Goal: Book appointment/travel/reservation

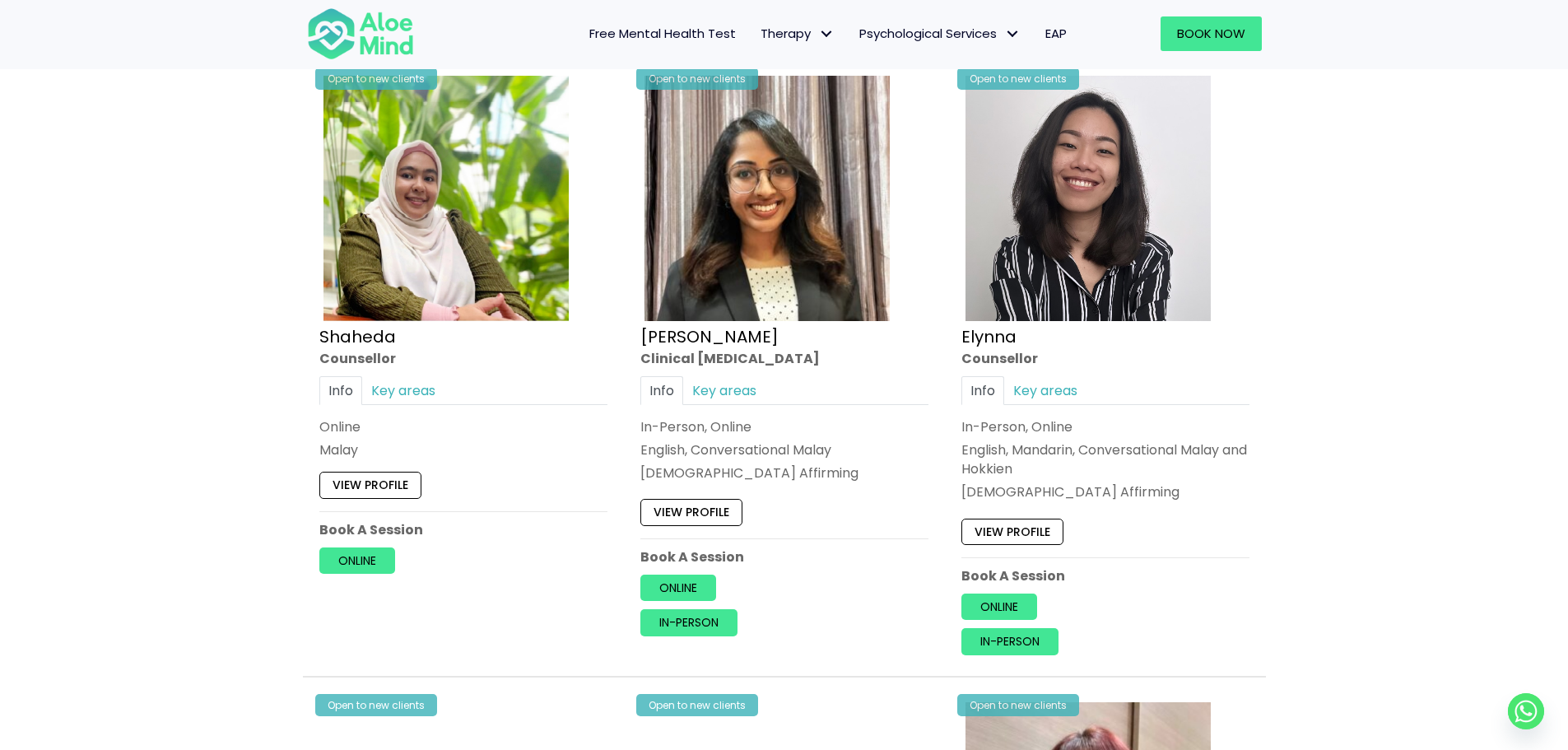
scroll to position [1482, 0]
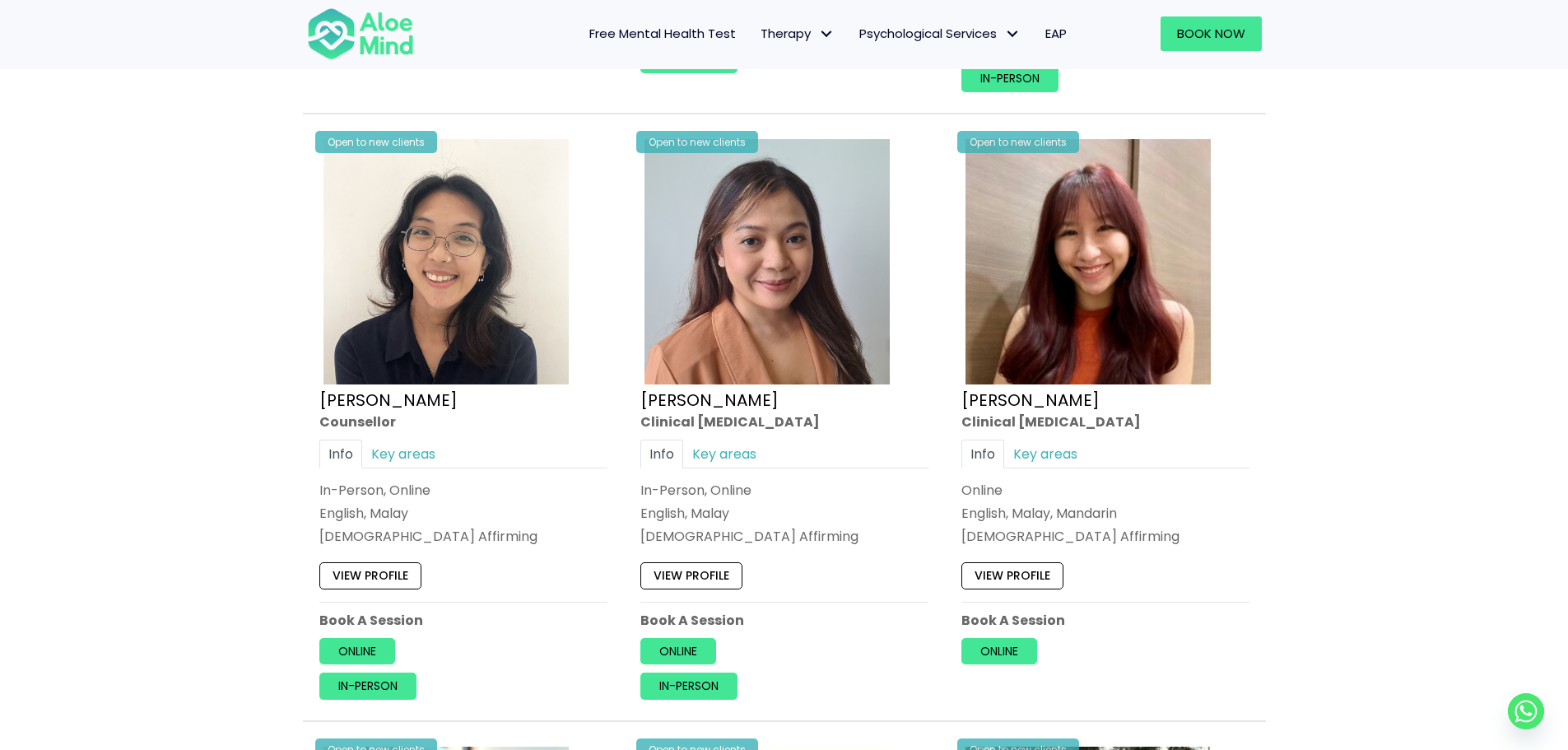
scroll to position [2059, 0]
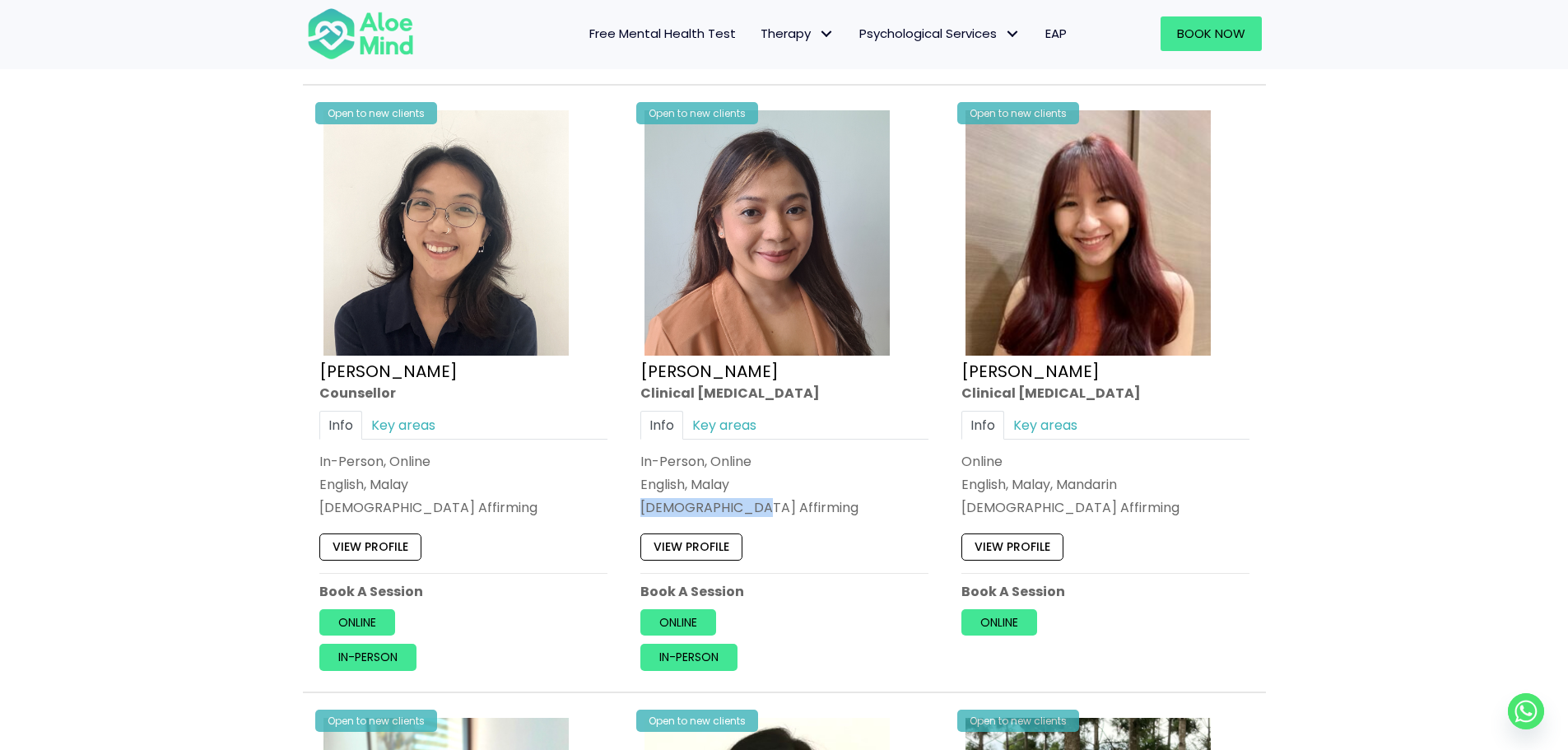
drag, startPoint x: 746, startPoint y: 509, endPoint x: 633, endPoint y: 515, distance: 113.2
click at [633, 515] on div "Open to new clients [PERSON_NAME] Clinical [MEDICAL_DATA] Info Key areas In-Per…" at bounding box center [785, 389] width 313 height 590
click at [568, 529] on div "View profile" at bounding box center [463, 542] width 288 height 34
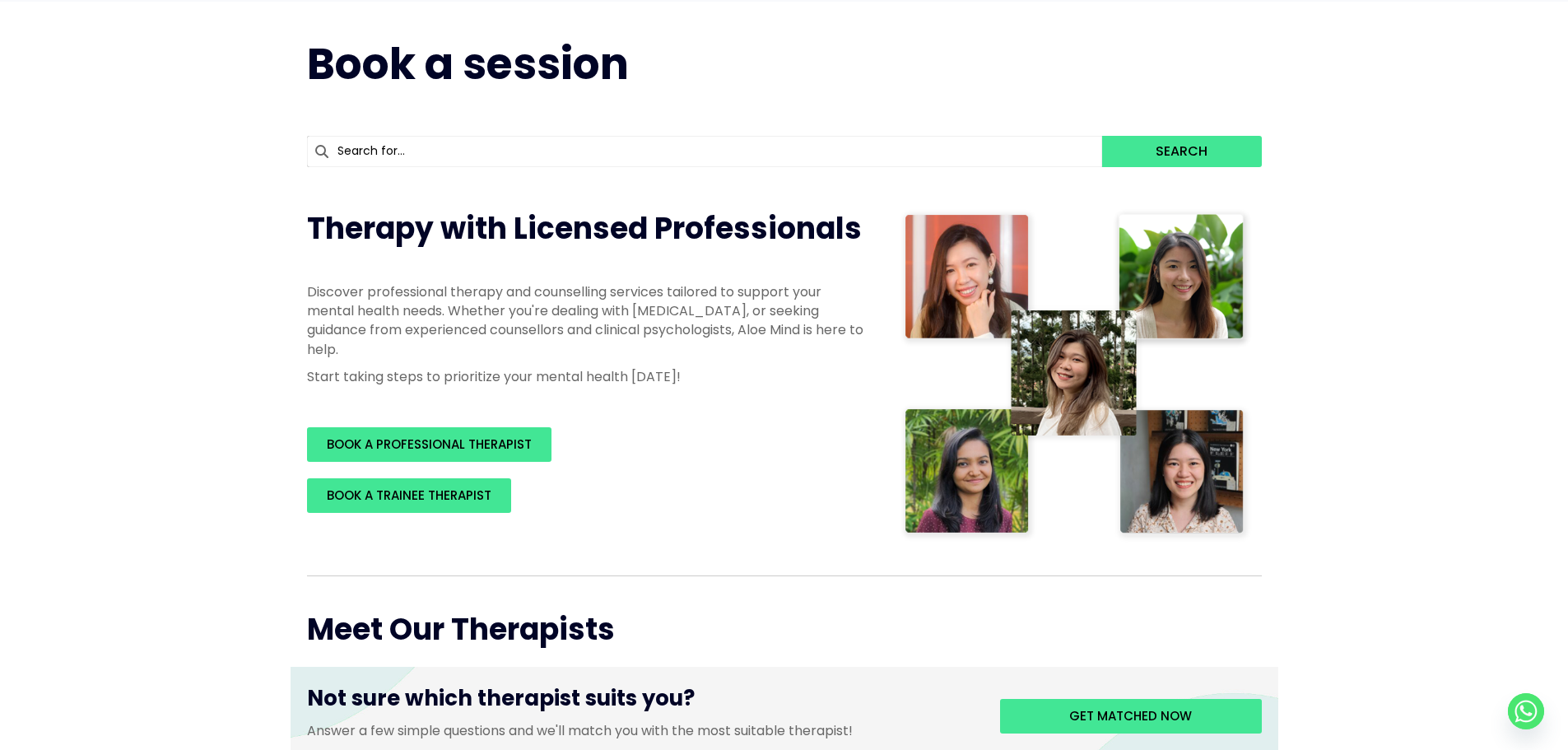
scroll to position [0, 0]
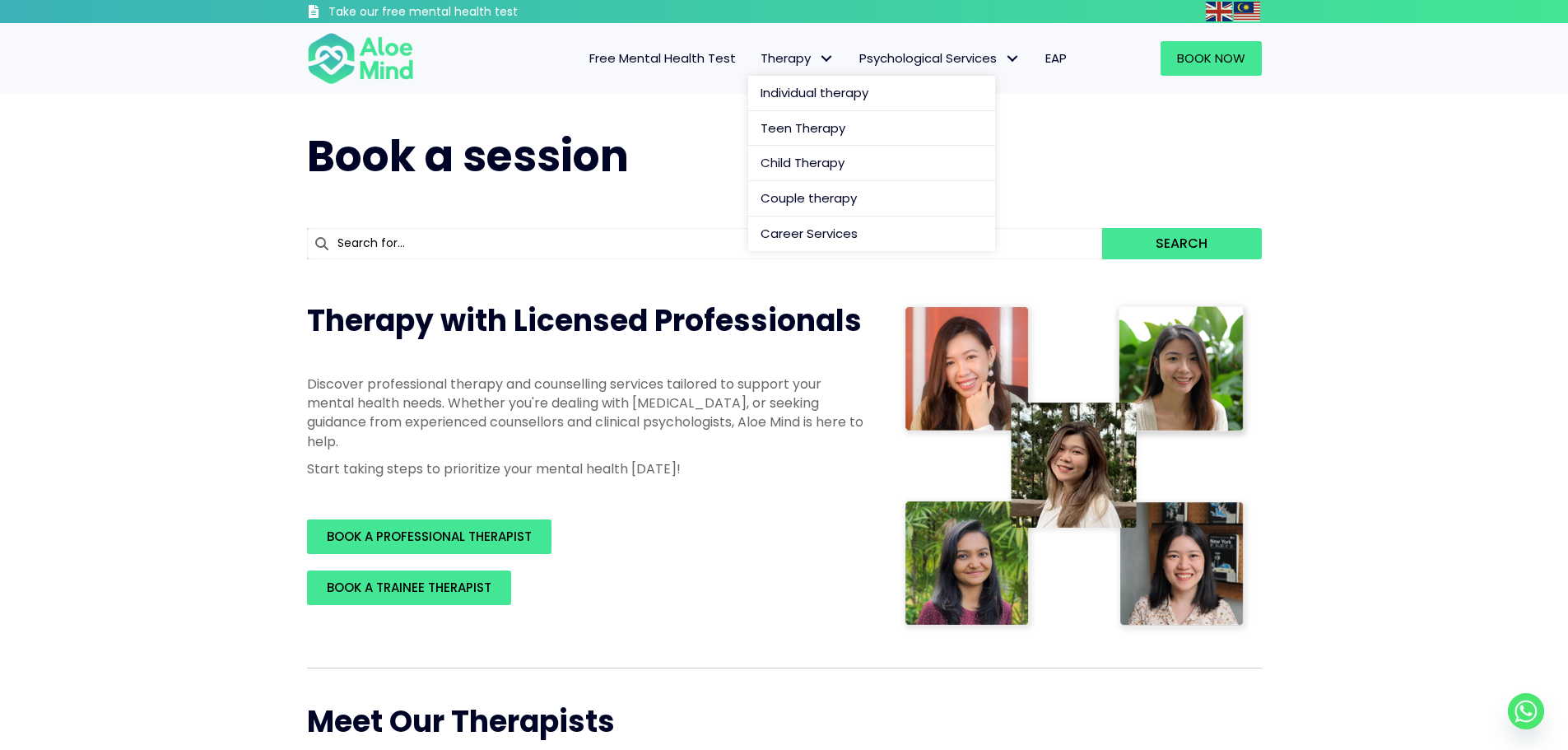
click at [838, 53] on link "Therapy" at bounding box center [797, 58] width 99 height 34
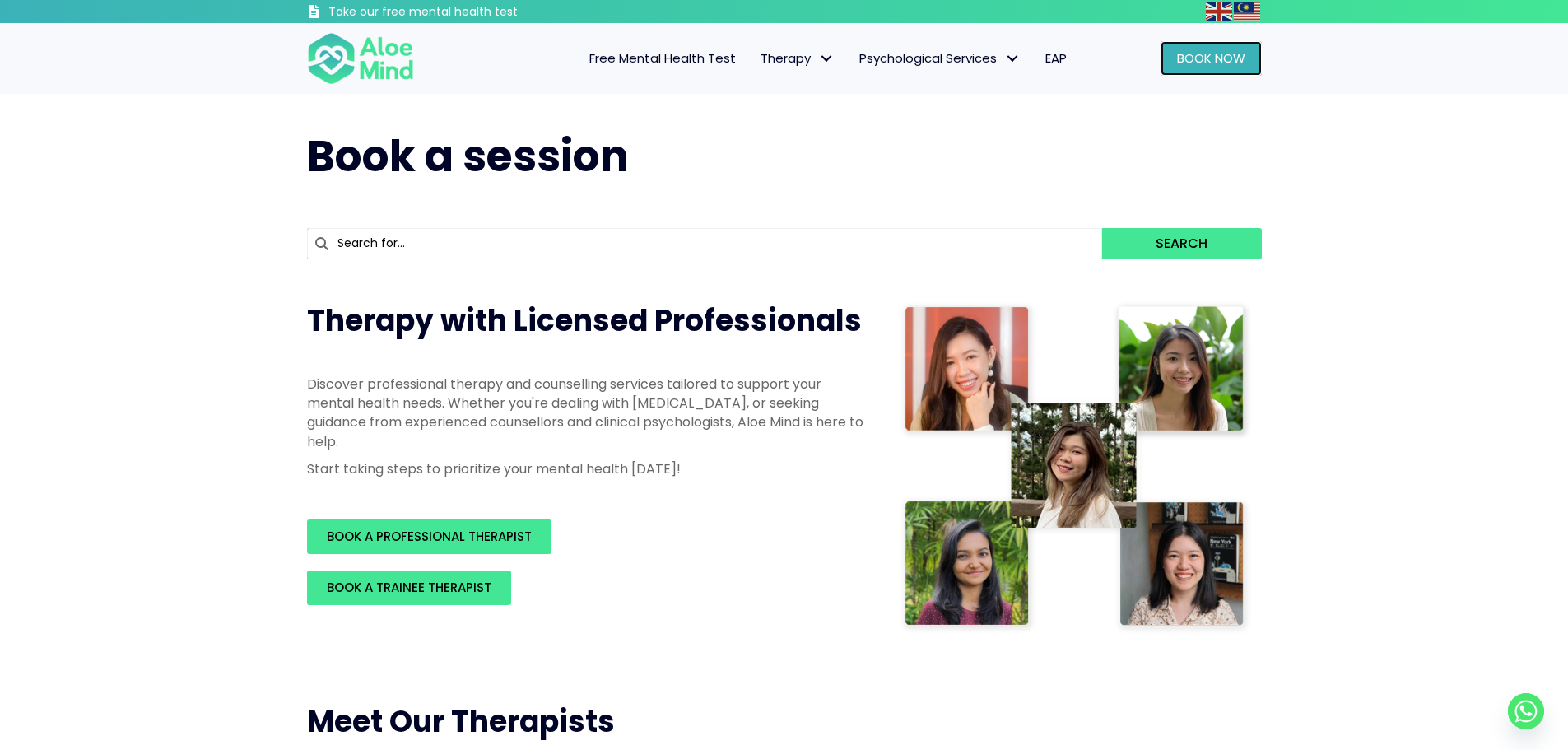
click at [1212, 61] on span "Book Now" at bounding box center [1212, 58] width 69 height 18
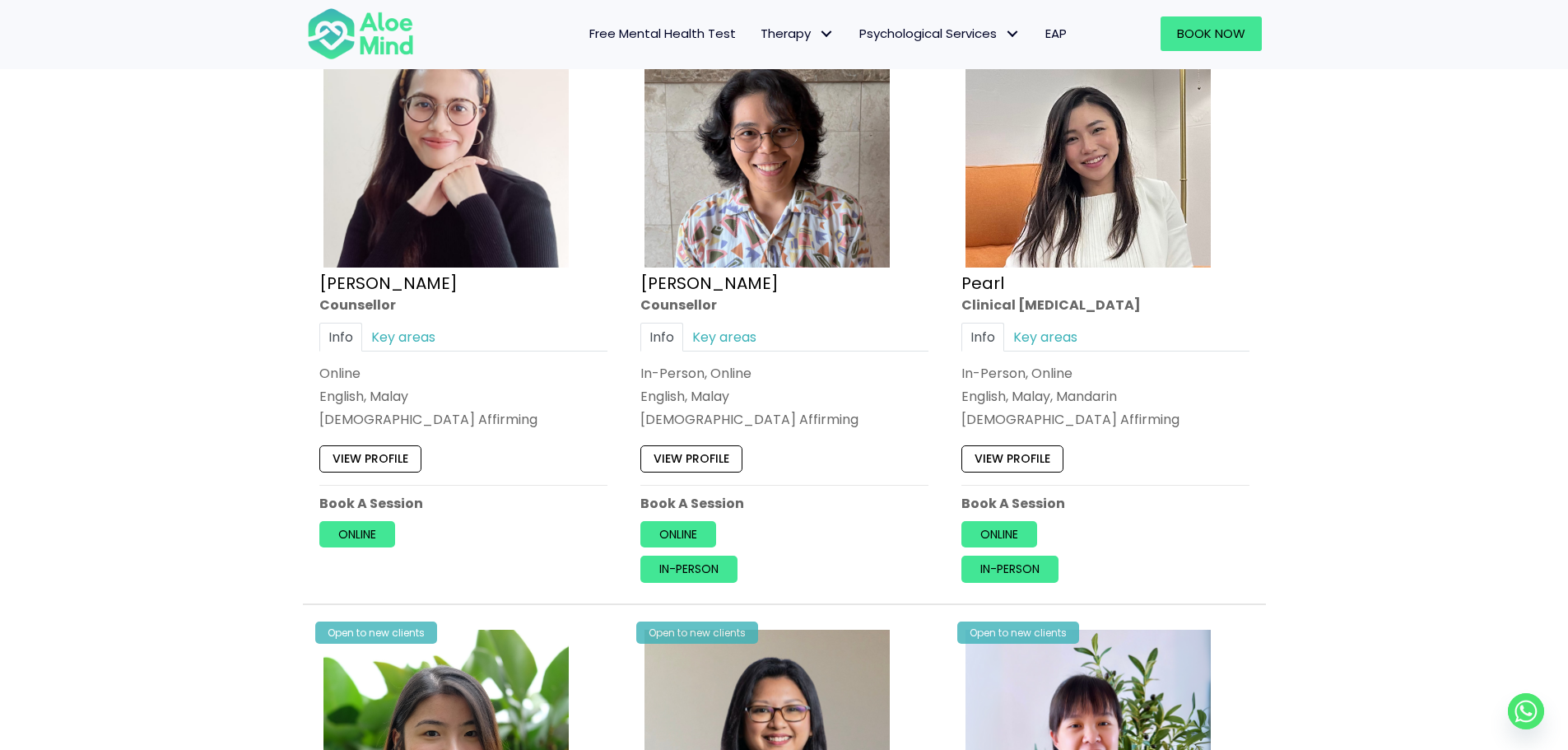
scroll to position [3377, 0]
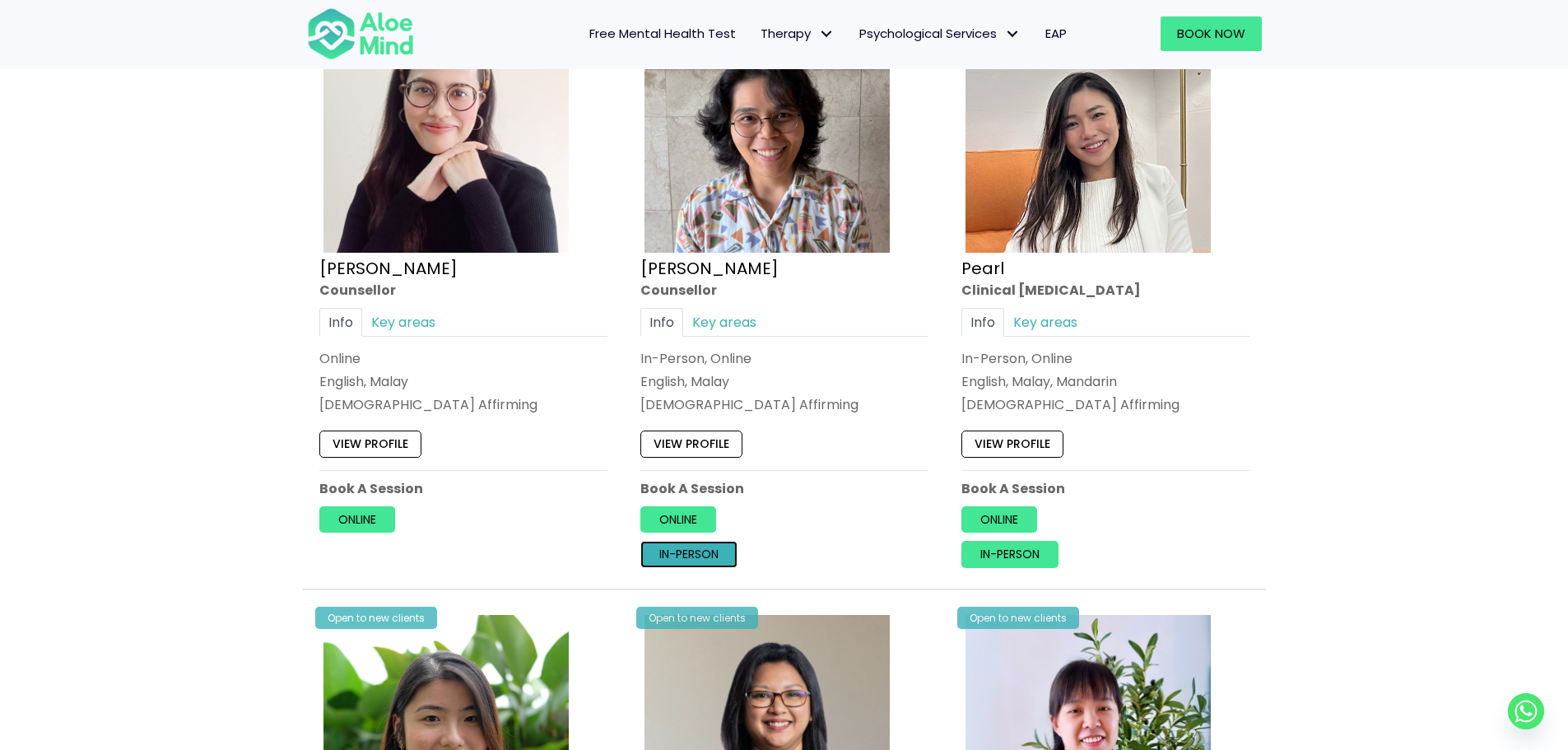
click at [700, 554] on link "In-person" at bounding box center [689, 555] width 97 height 26
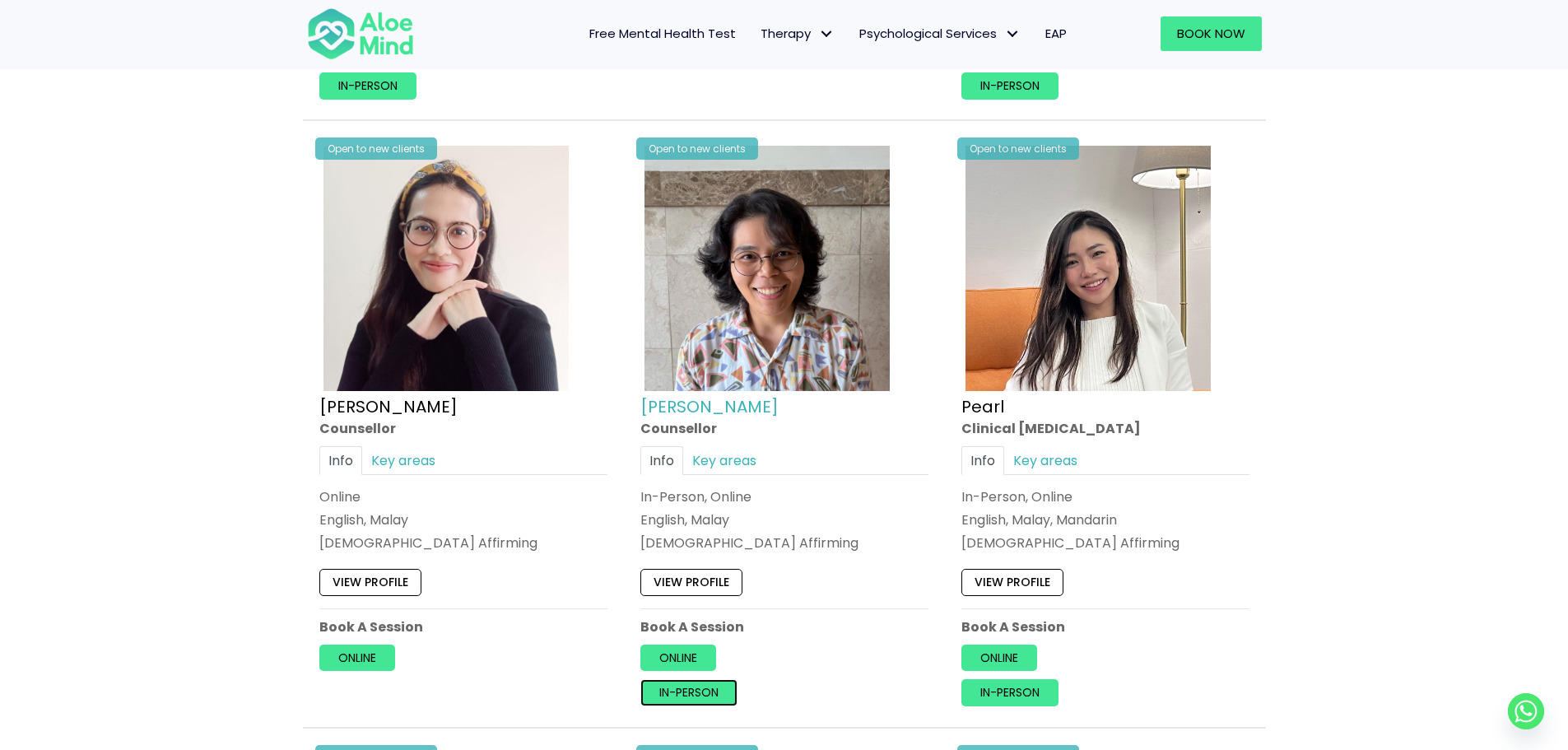
scroll to position [3212, 0]
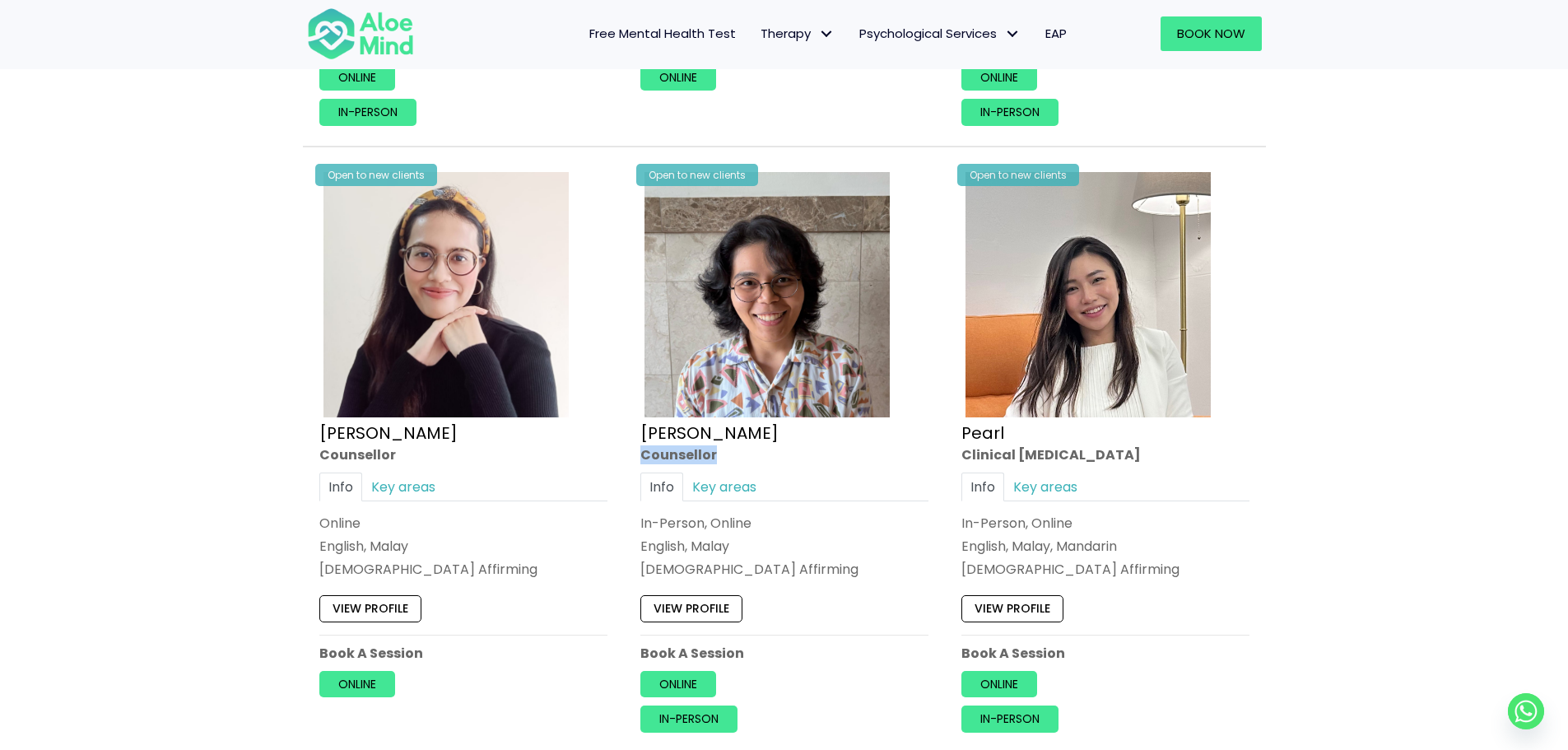
drag, startPoint x: 644, startPoint y: 458, endPoint x: 721, endPoint y: 452, distance: 77.2
click at [721, 452] on div "Counsellor" at bounding box center [784, 455] width 288 height 19
click at [866, 511] on div "Info Key areas In-Person, Online English, [DEMOGRAPHIC_DATA] [DEMOGRAPHIC_DATA]…" at bounding box center [784, 526] width 288 height 107
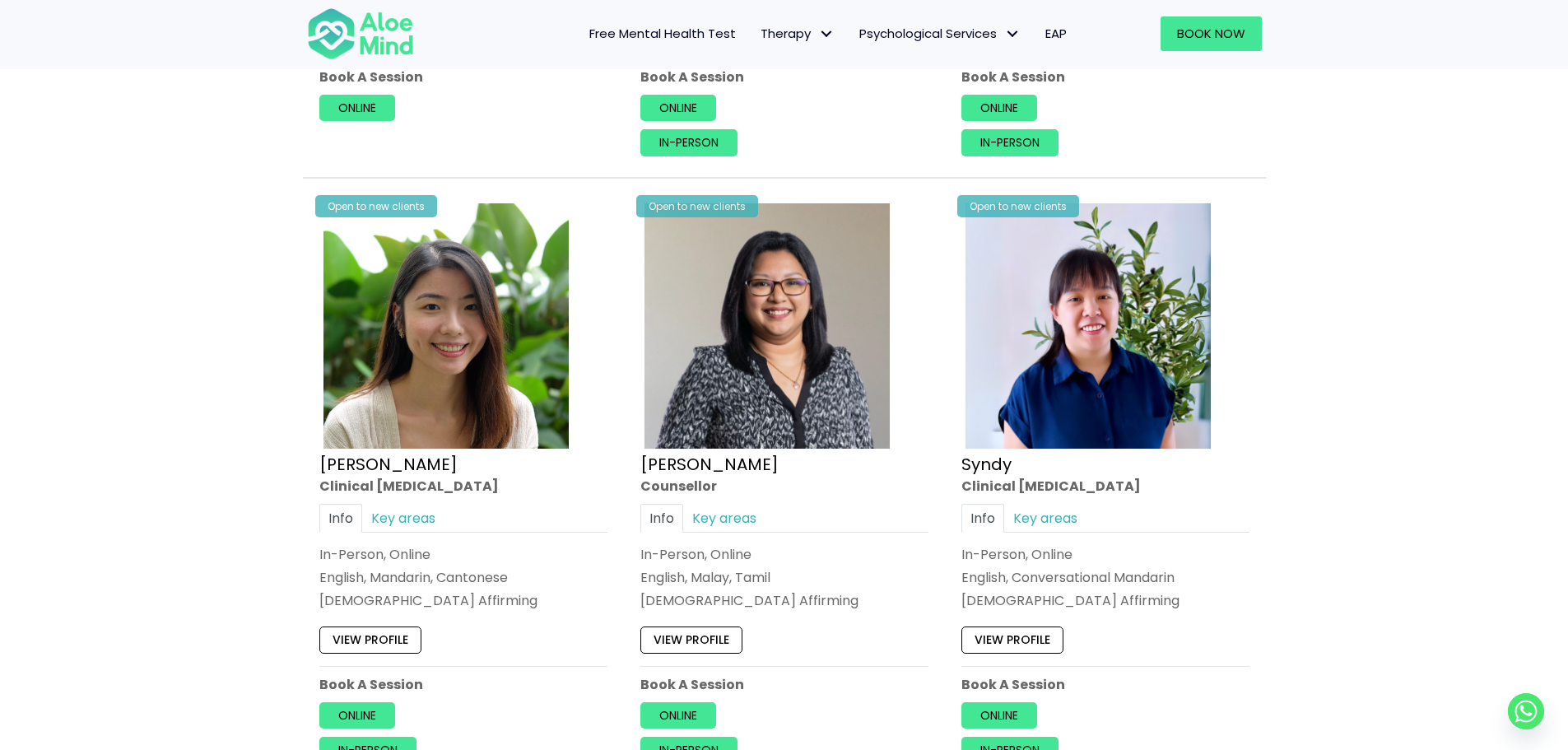
scroll to position [3460, 0]
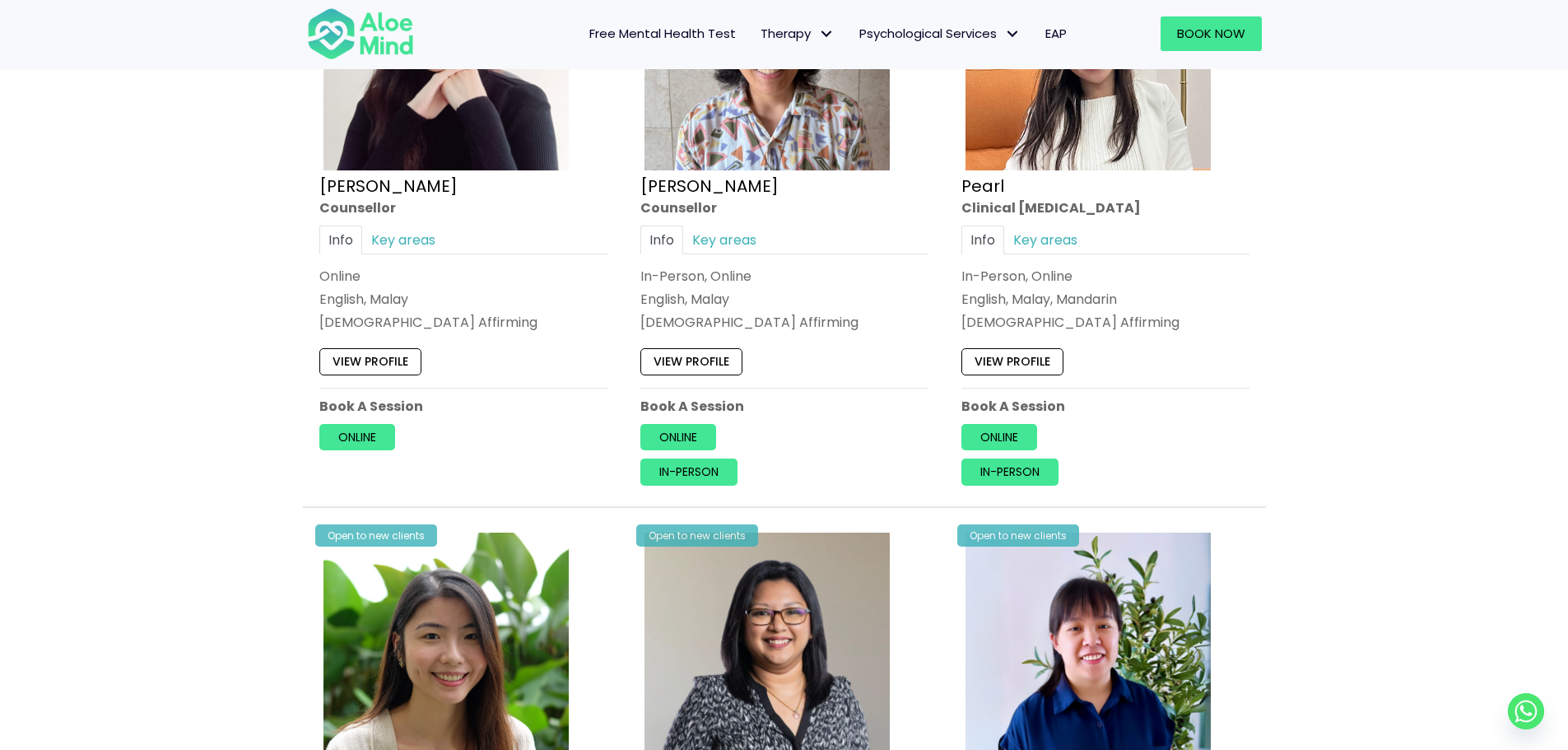
click at [1325, 360] on div "Book a session Search Therapy with Licensed Professionals Discover professional…" at bounding box center [784, 438] width 1568 height 7611
